Goal: Task Accomplishment & Management: Manage account settings

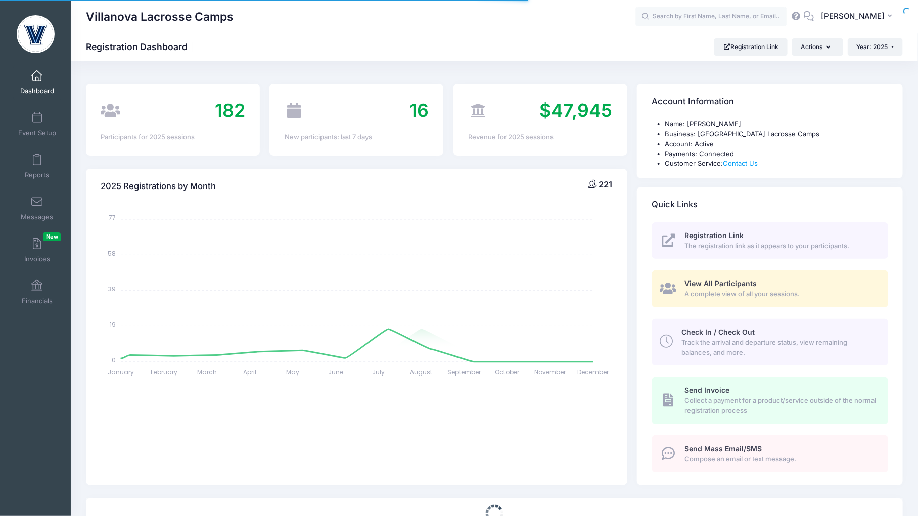
select select
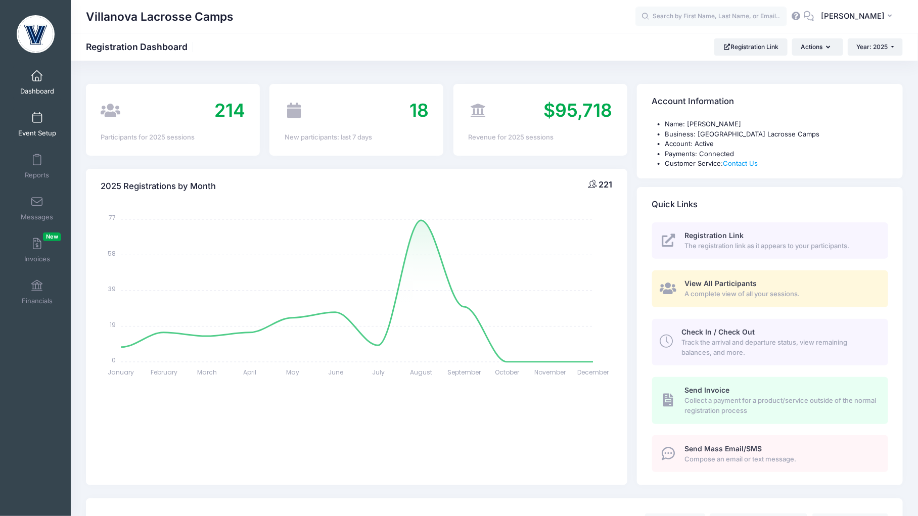
click at [39, 128] on link "Event Setup" at bounding box center [37, 124] width 48 height 35
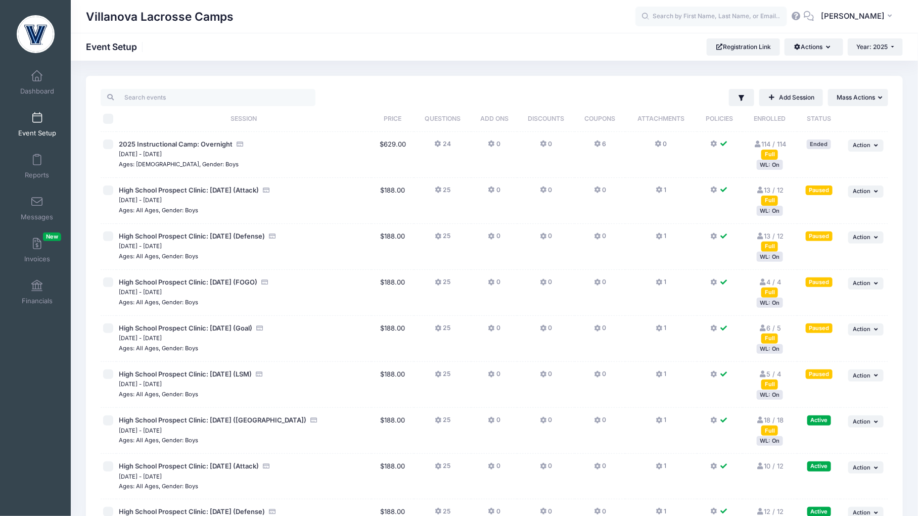
click at [772, 444] on div "WL: On" at bounding box center [769, 441] width 26 height 10
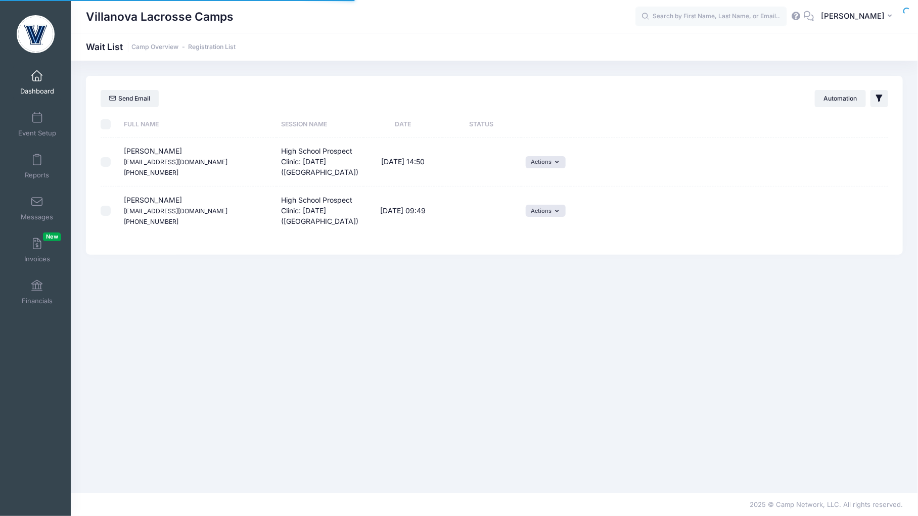
select select "50"
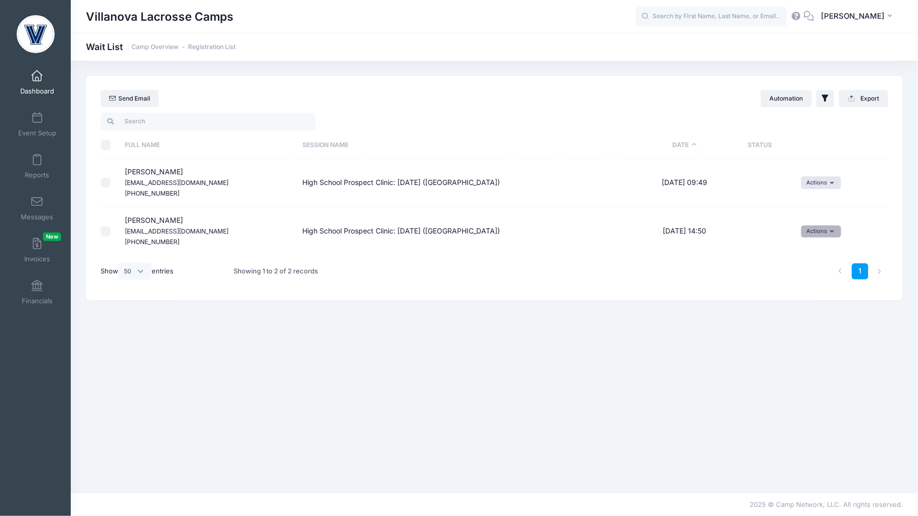
click at [825, 227] on button "Actions" at bounding box center [821, 231] width 40 height 12
click at [823, 253] on link "Invite" at bounding box center [813, 253] width 44 height 19
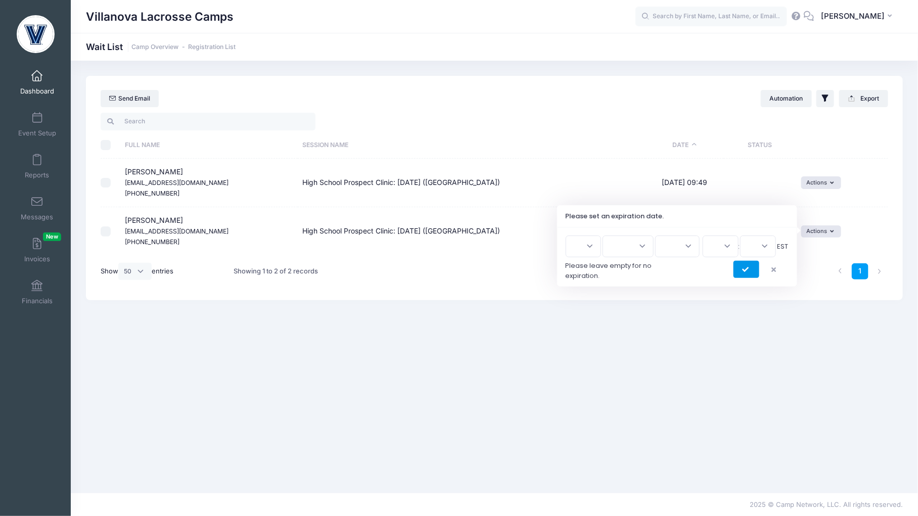
click at [743, 270] on icon "submit" at bounding box center [746, 270] width 8 height 0
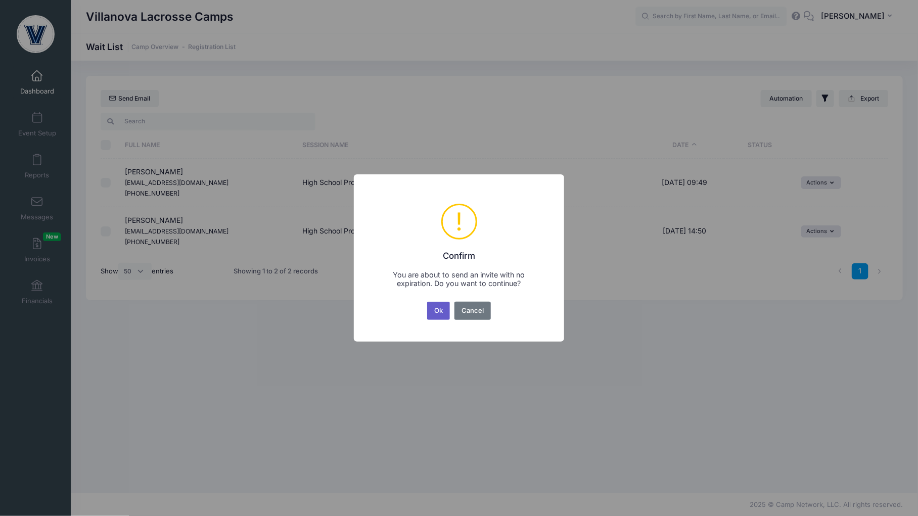
click at [436, 309] on button "Ok" at bounding box center [438, 311] width 23 height 18
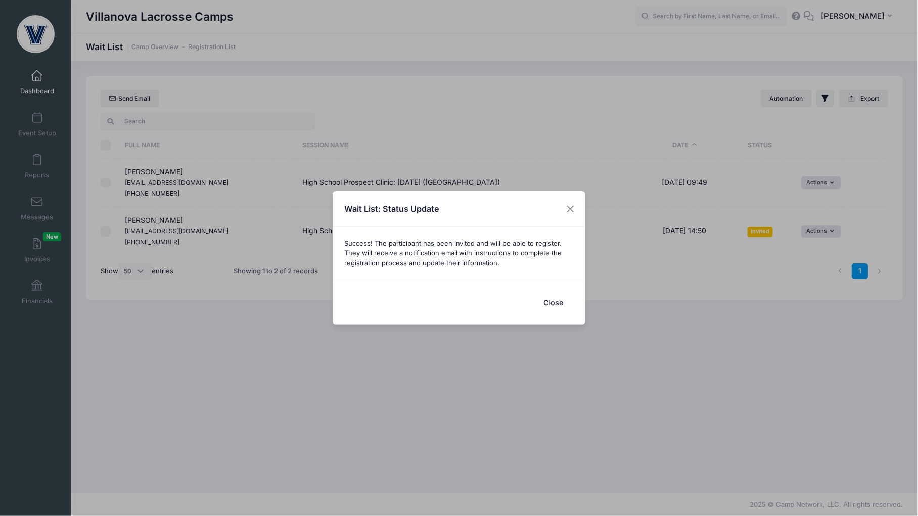
click at [555, 299] on button "Close" at bounding box center [553, 303] width 40 height 22
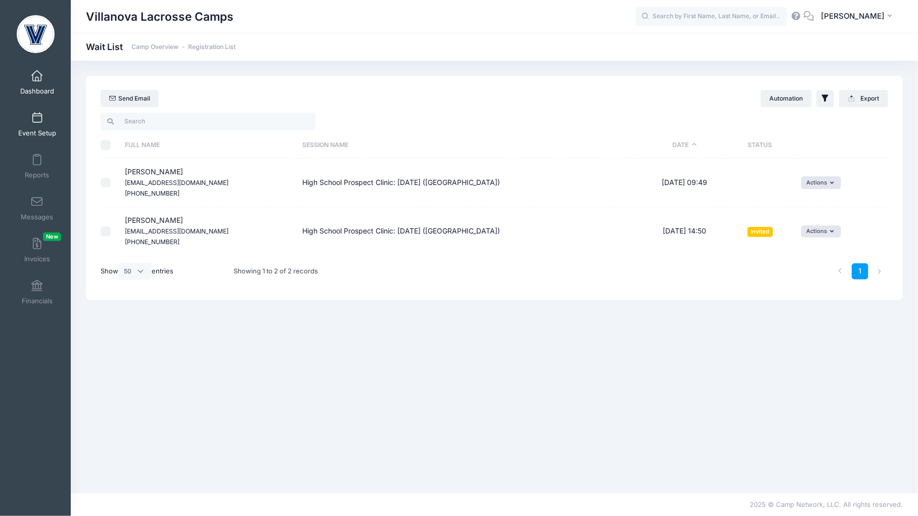
click at [45, 128] on link "Event Setup" at bounding box center [37, 124] width 48 height 35
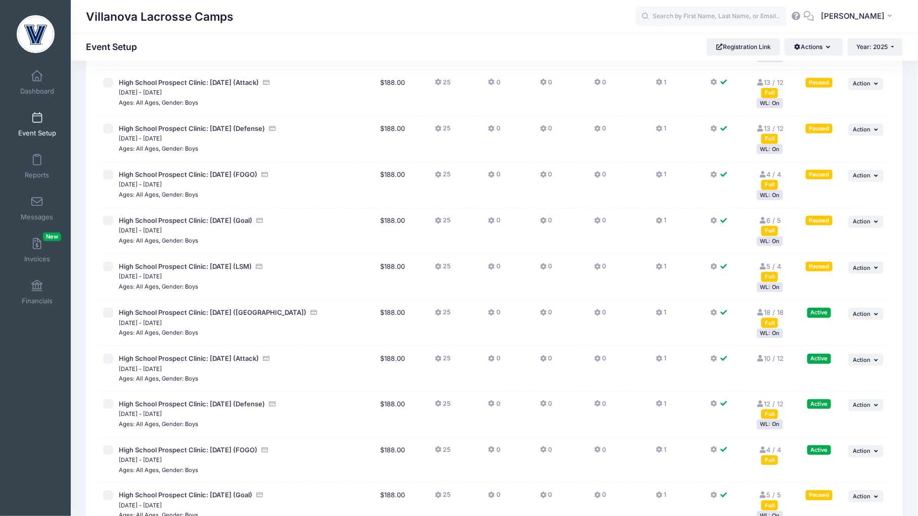
scroll to position [111, 0]
